Goal: Task Accomplishment & Management: Manage account settings

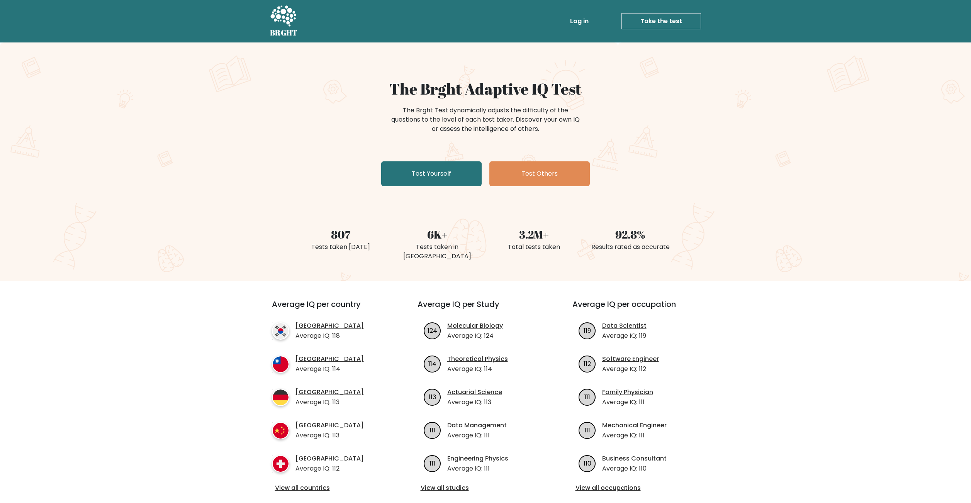
click at [585, 21] on link "Log in" at bounding box center [579, 21] width 25 height 15
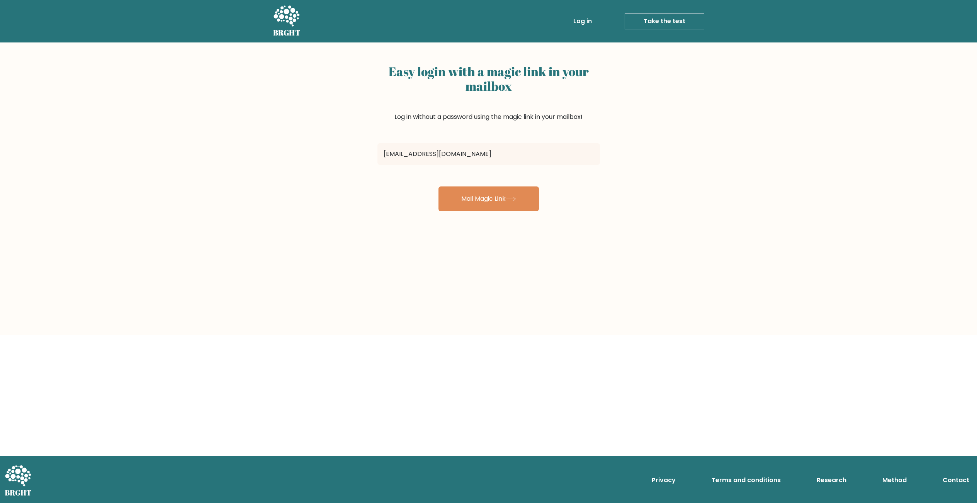
type input "[EMAIL_ADDRESS][DOMAIN_NAME]"
click at [438, 187] on button "Mail Magic Link" at bounding box center [488, 199] width 100 height 25
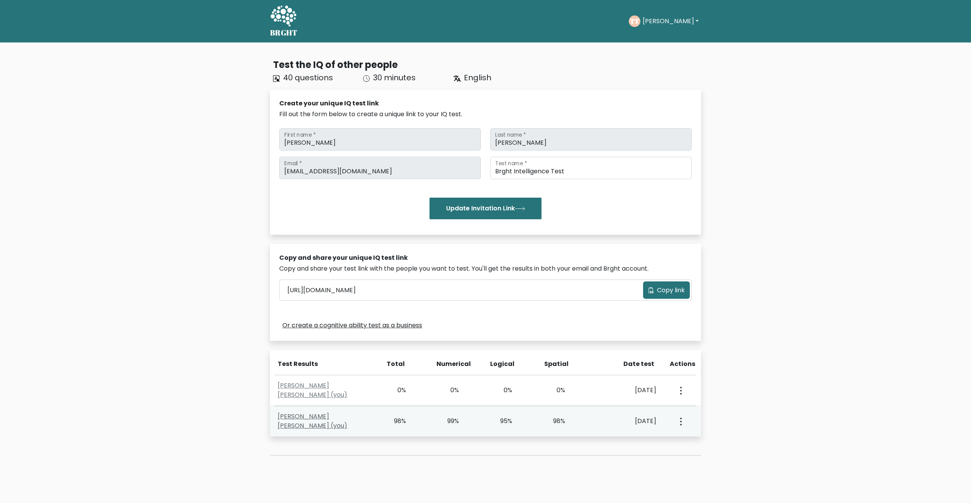
click at [293, 421] on link "Tom Tom (you)" at bounding box center [313, 421] width 70 height 18
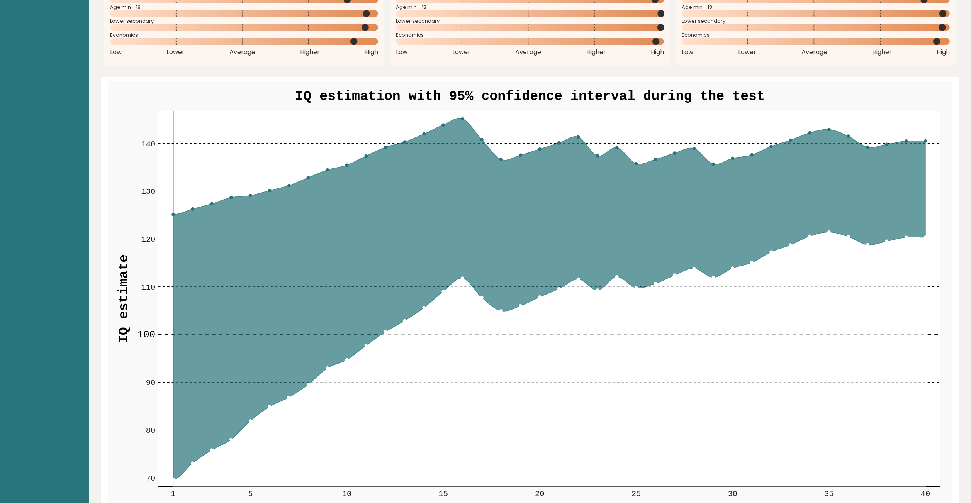
scroll to position [850, 0]
